Goal: Information Seeking & Learning: Learn about a topic

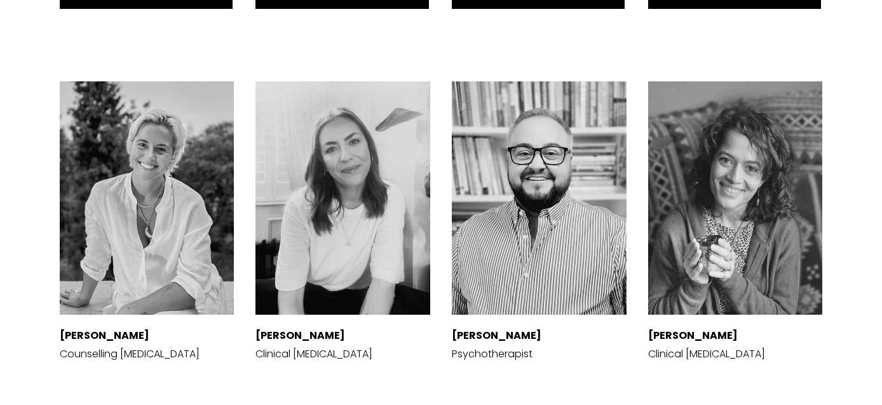
scroll to position [2771, 0]
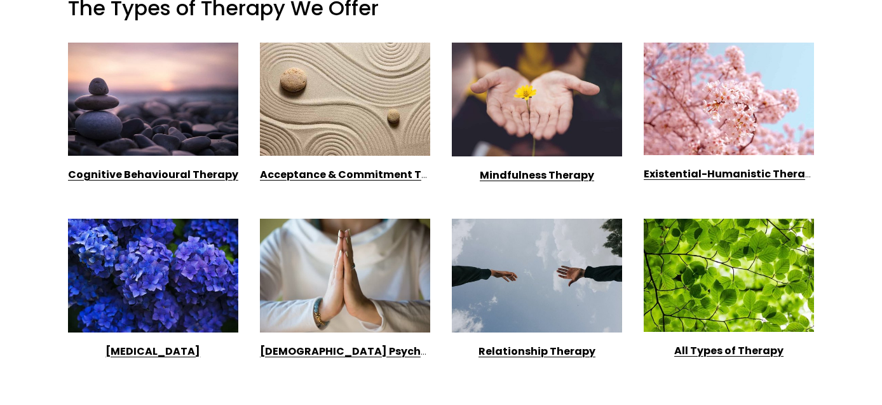
scroll to position [1017, 0]
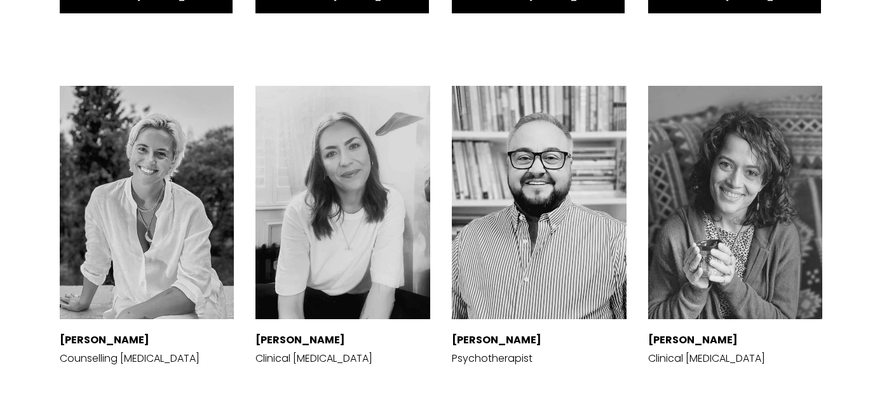
click at [175, 105] on div at bounding box center [147, 202] width 175 height 233
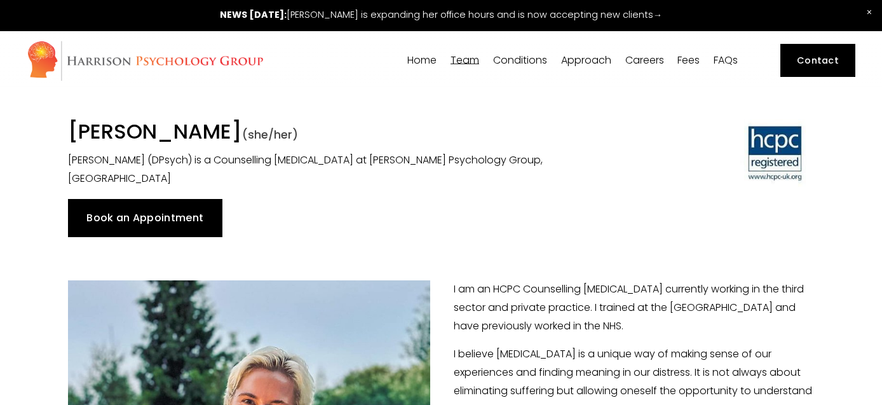
drag, startPoint x: 103, startPoint y: 131, endPoint x: 197, endPoint y: 136, distance: 94.2
click at [197, 136] on h1 "Dr Angharad Vaughan (she/her)" at bounding box center [345, 133] width 554 height 29
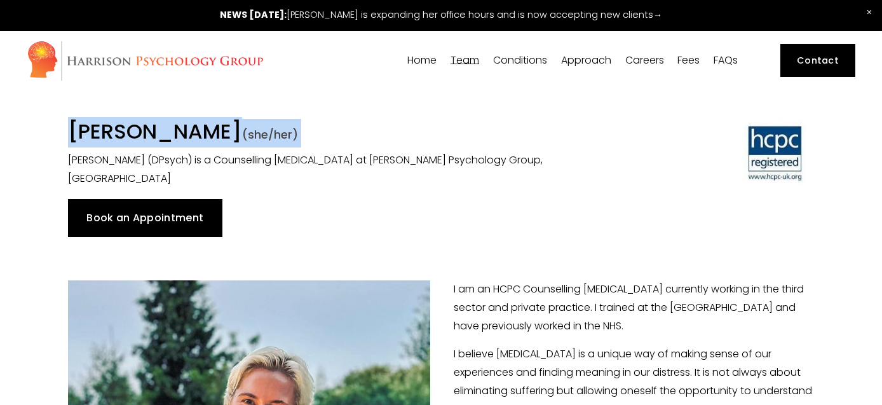
click at [197, 136] on h1 "Dr Angharad Vaughan (she/her)" at bounding box center [345, 133] width 554 height 29
